Goal: Information Seeking & Learning: Learn about a topic

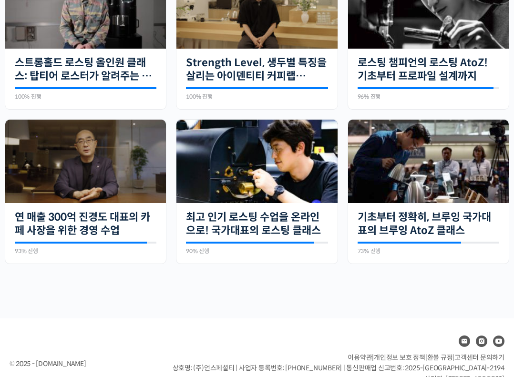
scroll to position [281, 0]
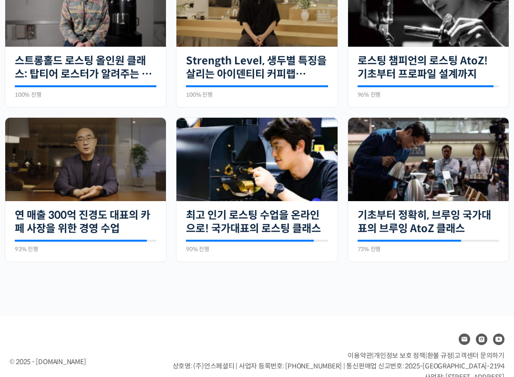
click at [453, 178] on img at bounding box center [428, 159] width 161 height 83
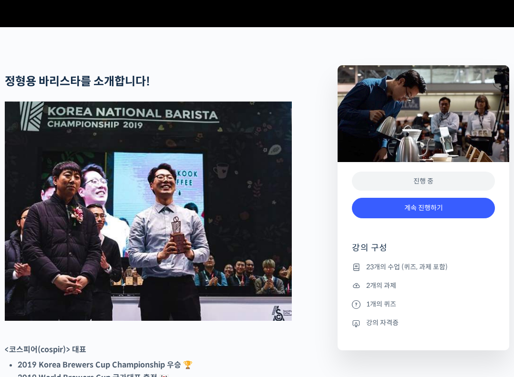
scroll to position [318, 0]
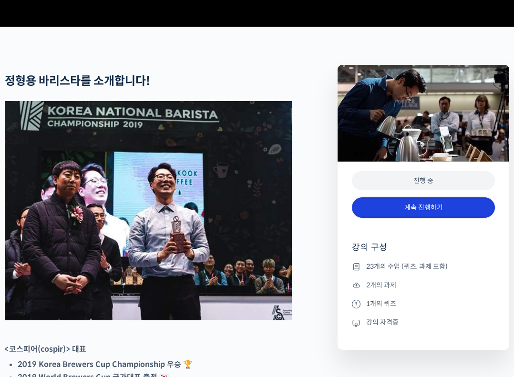
click at [428, 218] on link "계속 진행하기" at bounding box center [423, 207] width 143 height 21
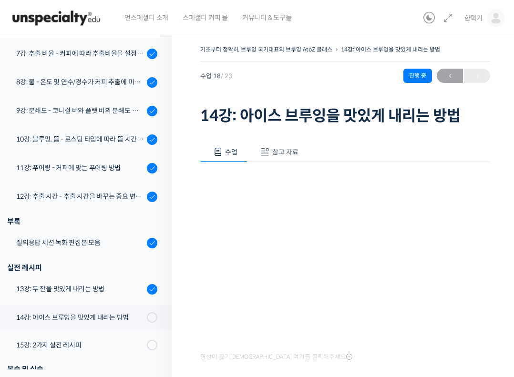
scroll to position [331, 0]
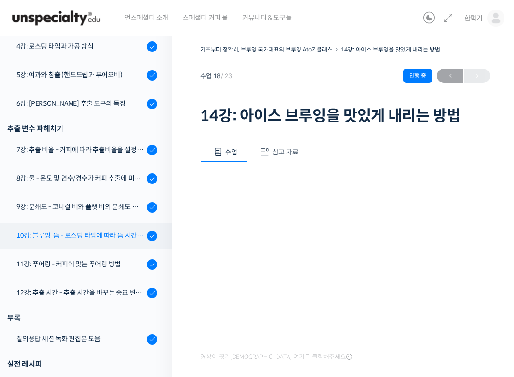
click at [75, 231] on div "10강: 블루밍, 뜸 - 로스팅 타입에 따라 뜸 시간을 다르게 해야 하는 이유" at bounding box center [80, 235] width 128 height 10
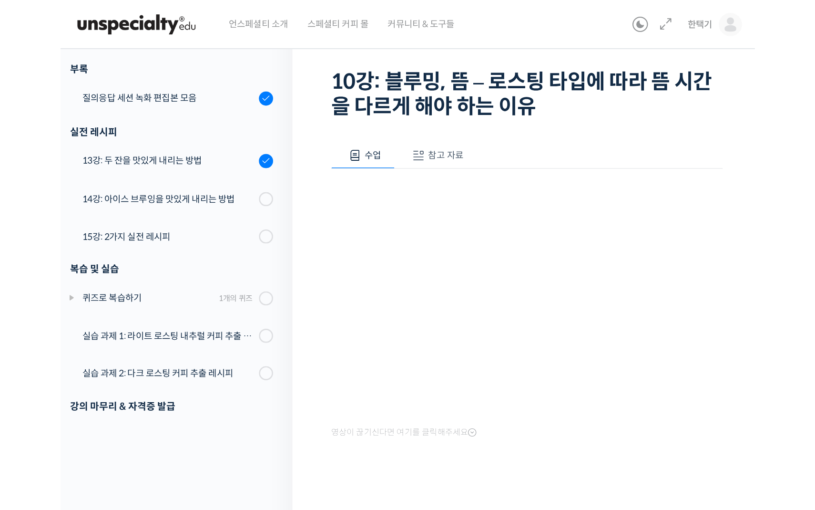
scroll to position [437, 0]
